Goal: Navigation & Orientation: Go to known website

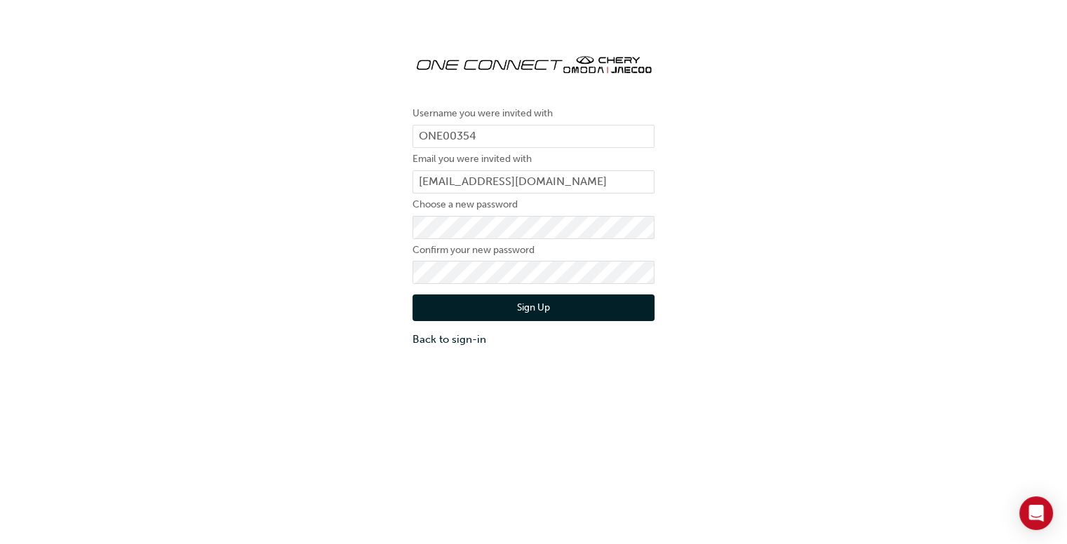
click at [522, 300] on button "Sign Up" at bounding box center [533, 308] width 242 height 27
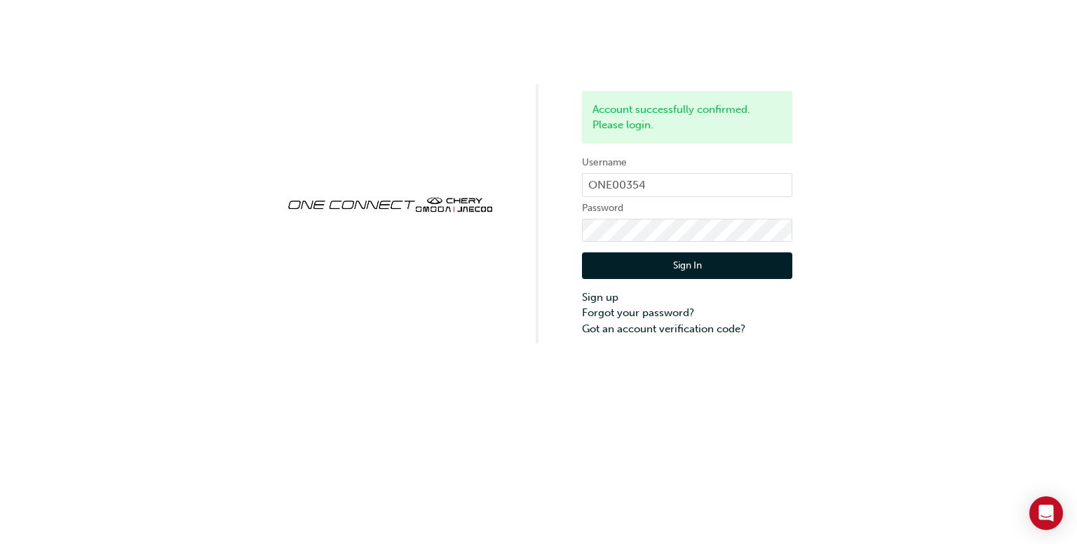
click at [705, 266] on button "Sign In" at bounding box center [687, 265] width 210 height 27
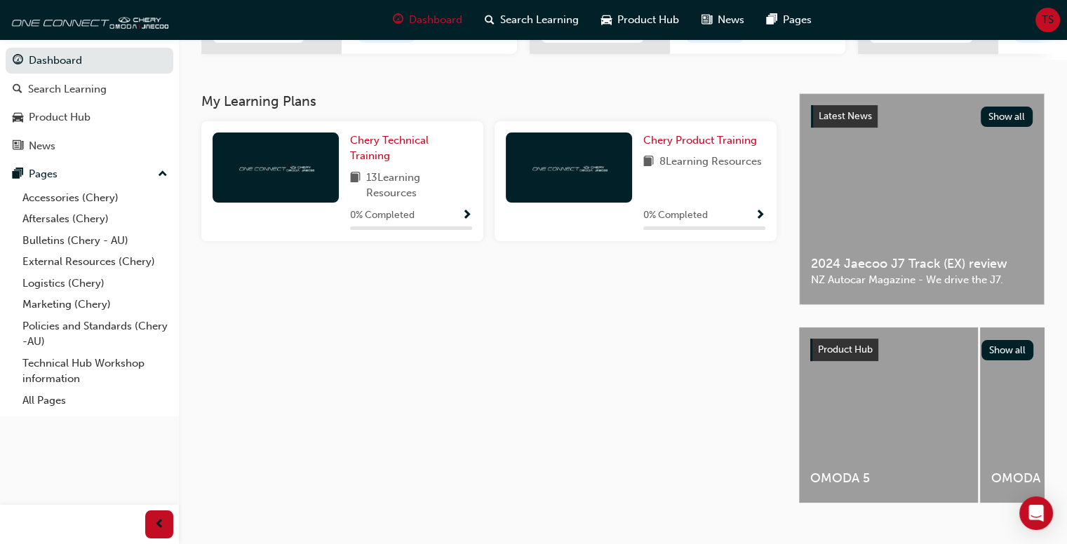
scroll to position [278, 0]
